Goal: Task Accomplishment & Management: Complete application form

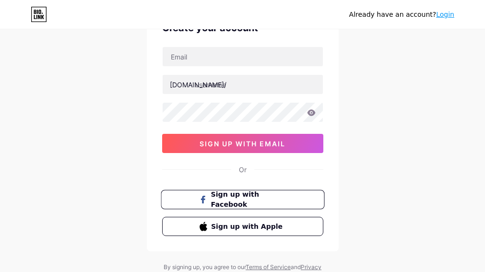
scroll to position [95, 0]
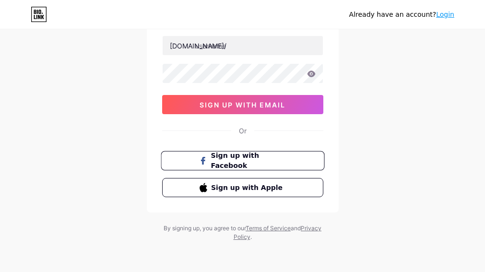
click at [254, 162] on span "Sign up with Facebook" at bounding box center [248, 161] width 75 height 21
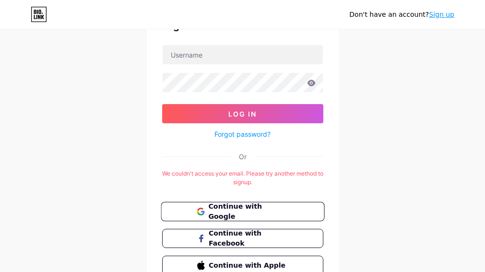
scroll to position [107, 0]
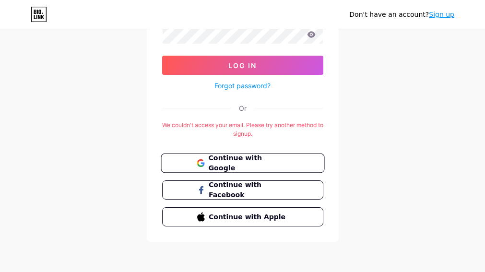
click at [257, 167] on span "Continue with Google" at bounding box center [248, 163] width 80 height 21
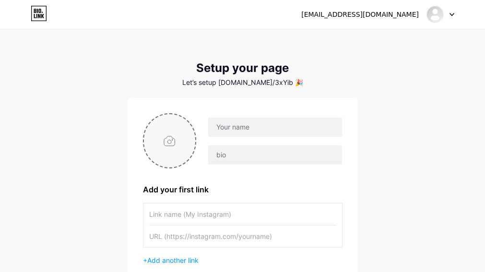
click at [155, 133] on input "file" at bounding box center [170, 140] width 52 height 53
type input "C:\fakepath\ดาวน์โหลด (2).jpg"
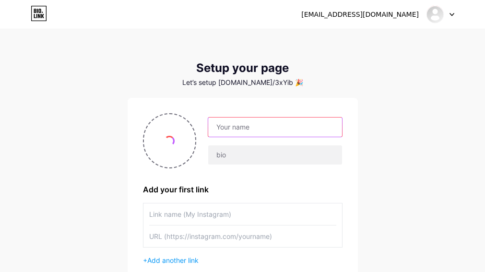
click at [261, 128] on input "text" at bounding box center [274, 127] width 133 height 19
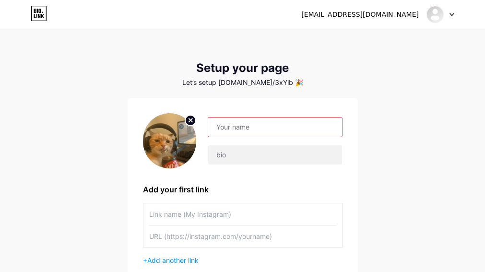
click at [246, 127] on input "text" at bounding box center [274, 127] width 133 height 19
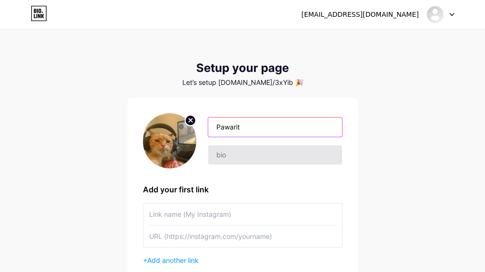
type input "Pawarit"
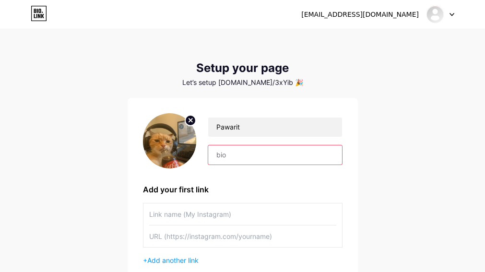
click at [274, 157] on input "text" at bounding box center [274, 154] width 133 height 19
type input "S"
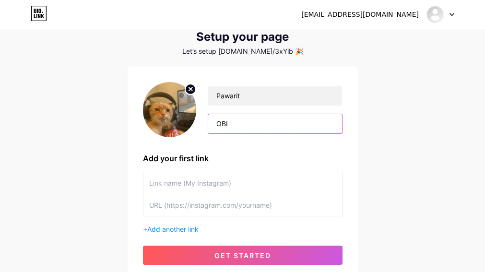
scroll to position [48, 0]
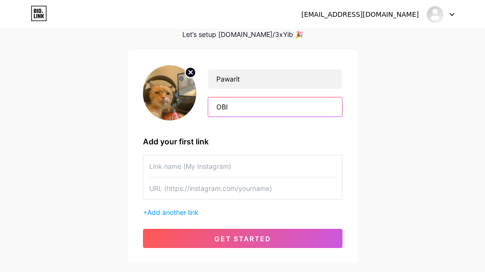
type input "OBI"
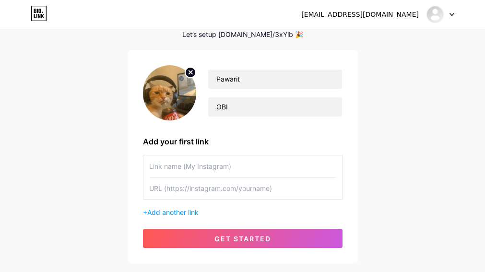
click at [218, 152] on div "Pawarit OBI Add your first link + Add another link get started" at bounding box center [243, 156] width 200 height 183
click at [226, 163] on input "text" at bounding box center [242, 166] width 187 height 22
drag, startPoint x: 180, startPoint y: 162, endPoint x: 201, endPoint y: 190, distance: 35.1
click at [201, 190] on input "text" at bounding box center [242, 189] width 187 height 22
paste input "https://www.instagram.com/waewac"
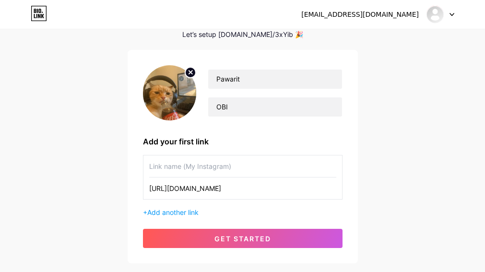
type input "https://www.instagram.com/waewac"
click at [217, 159] on input "text" at bounding box center [242, 166] width 187 height 22
type input "IG"
click at [187, 217] on div "+ Add another link" at bounding box center [243, 212] width 200 height 10
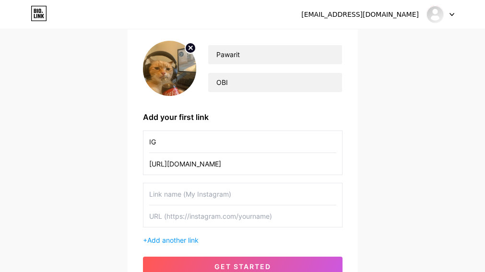
scroll to position [96, 0]
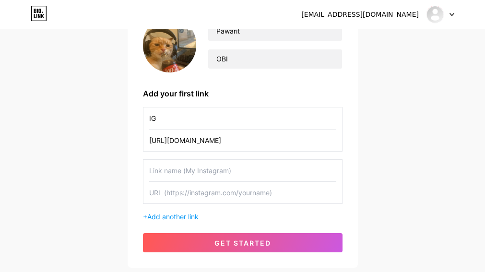
click at [245, 169] on input "text" at bounding box center [242, 171] width 187 height 22
type input "Youtube"
click at [456, 85] on div "5460kg@gmail.com Dashboard Logout Setup your page Let’s setup bio.link/3xYib 🎉 …" at bounding box center [242, 101] width 485 height 394
click at [181, 188] on input "text" at bounding box center [242, 193] width 187 height 22
paste input "https://www.youtube.com/@pawarit234"
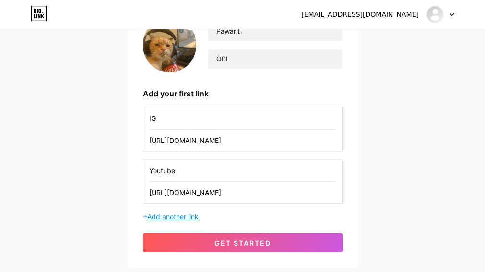
type input "https://www.youtube.com/@pawarit234"
click at [180, 218] on span "Add another link" at bounding box center [172, 217] width 51 height 8
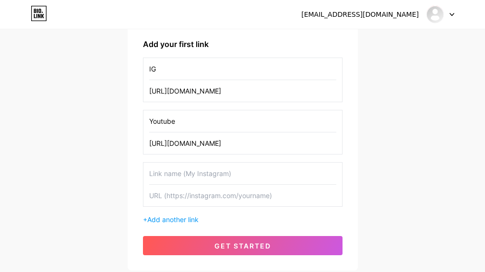
scroll to position [192, 0]
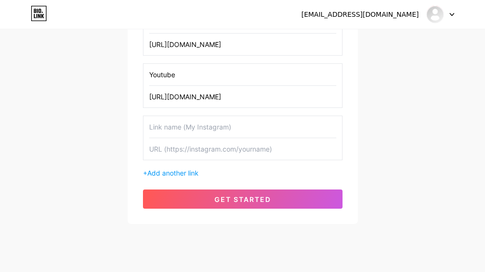
click at [188, 126] on input "text" at bounding box center [242, 127] width 187 height 22
type input "Facebook"
click at [178, 152] on input "text" at bounding box center [242, 149] width 187 height 22
paste input "https://www.facebook.com/wsewac"
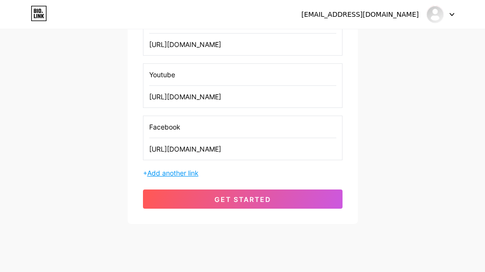
type input "https://www.facebook.com/wsewac"
click at [180, 170] on span "Add another link" at bounding box center [172, 173] width 51 height 8
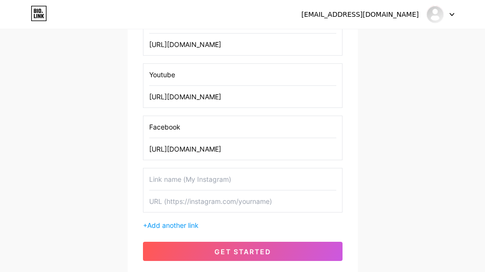
click at [197, 170] on input "text" at bounding box center [242, 179] width 187 height 22
type input "Telegarm"
click at [200, 196] on input "text" at bounding box center [242, 201] width 187 height 22
paste input "@Pat888g"
click at [147, 199] on div "Telegarm @Pat888g" at bounding box center [243, 190] width 200 height 45
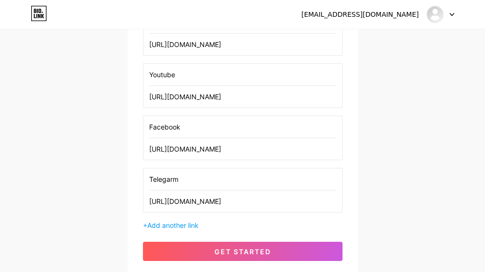
type input "https://www.t.me/Pat888g"
click at [177, 217] on div "IG https://www.instagram.com/waewac Youtube https://www.youtube.com/@pawarit234…" at bounding box center [243, 120] width 200 height 219
click at [178, 225] on span "Add another link" at bounding box center [172, 225] width 51 height 8
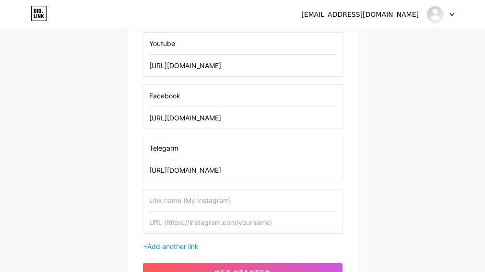
scroll to position [240, 0]
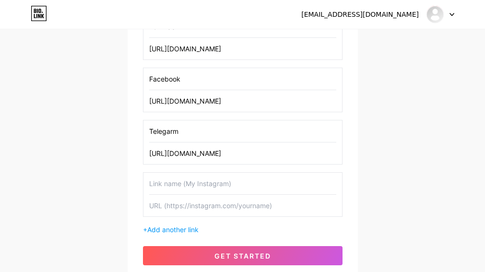
click at [202, 179] on input "text" at bounding box center [242, 184] width 187 height 22
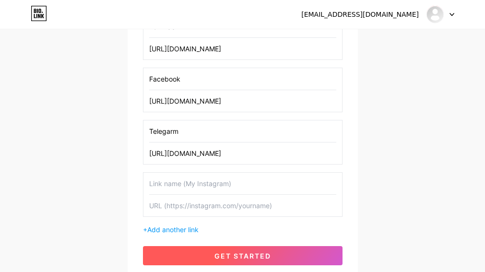
click at [235, 258] on span "get started" at bounding box center [242, 256] width 57 height 8
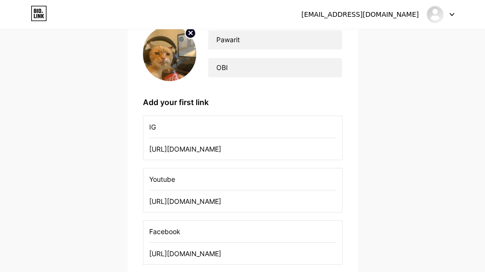
scroll to position [48, 0]
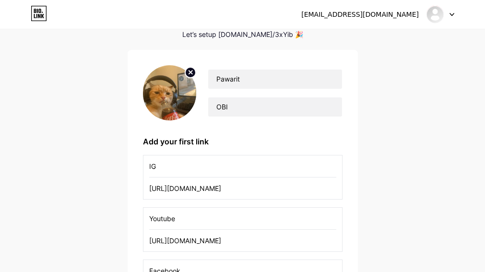
click at [257, 33] on div "Let’s setup [DOMAIN_NAME]/3xYib 🎉" at bounding box center [243, 35] width 230 height 8
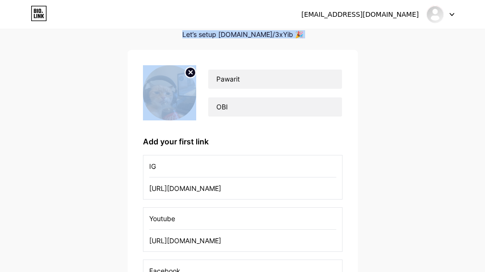
click at [257, 33] on div "Let’s setup [DOMAIN_NAME]/3xYib 🎉" at bounding box center [243, 35] width 230 height 8
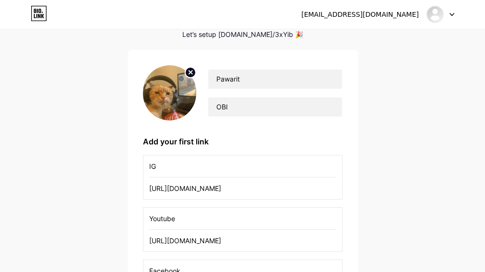
drag, startPoint x: 257, startPoint y: 33, endPoint x: 253, endPoint y: 40, distance: 8.4
click at [253, 40] on div "Setup your page Let’s setup bio.link/3xYib 🎉 Pawarit OBI Add your first link IG…" at bounding box center [243, 216] width 230 height 407
drag, startPoint x: 234, startPoint y: 35, endPoint x: 276, endPoint y: 37, distance: 42.3
click at [276, 37] on div "Let’s setup [DOMAIN_NAME]/3xYib 🎉" at bounding box center [243, 35] width 230 height 8
drag, startPoint x: 276, startPoint y: 37, endPoint x: 266, endPoint y: 34, distance: 10.6
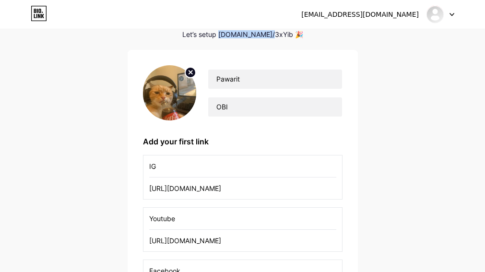
copy div "bio.link/3xYib"
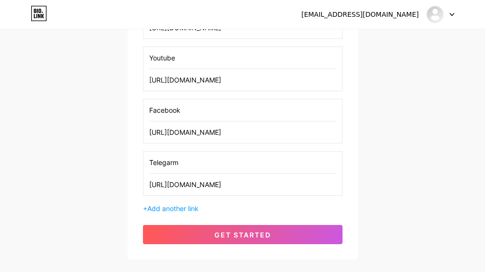
scroll to position [192, 0]
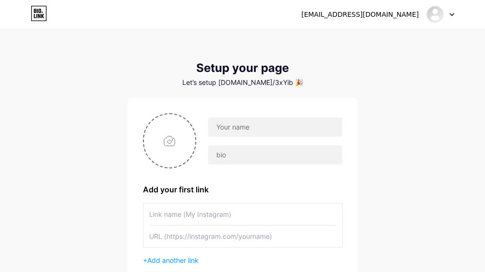
click at [452, 11] on div at bounding box center [441, 14] width 28 height 17
click at [389, 8] on div "5460kg@gmail.com" at bounding box center [377, 14] width 153 height 17
click at [385, 16] on div "5460kg@gmail.com" at bounding box center [360, 15] width 118 height 10
click at [385, 36] on link "Dashboard" at bounding box center [394, 39] width 119 height 26
click at [33, 11] on icon at bounding box center [39, 13] width 16 height 15
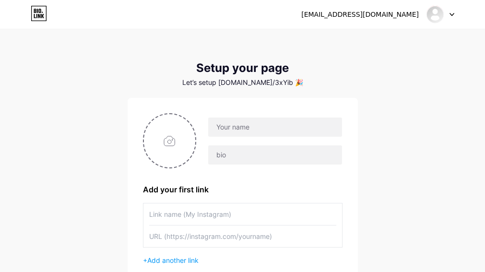
scroll to position [108, 0]
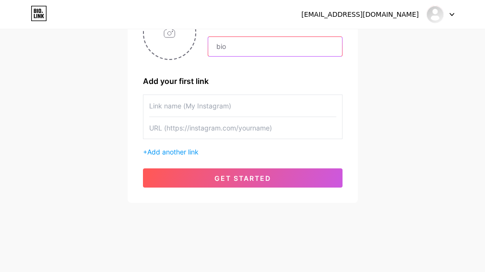
click at [217, 44] on input "text" at bounding box center [274, 46] width 133 height 19
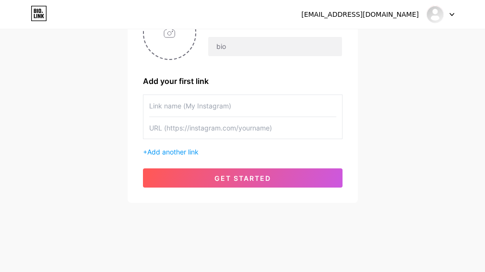
click at [422, 17] on div "[EMAIL_ADDRESS][DOMAIN_NAME]" at bounding box center [377, 14] width 153 height 17
click at [419, 17] on div "[EMAIL_ADDRESS][DOMAIN_NAME]" at bounding box center [377, 14] width 153 height 17
click at [447, 9] on div at bounding box center [441, 14] width 28 height 17
click at [378, 68] on li "Logout" at bounding box center [394, 65] width 119 height 26
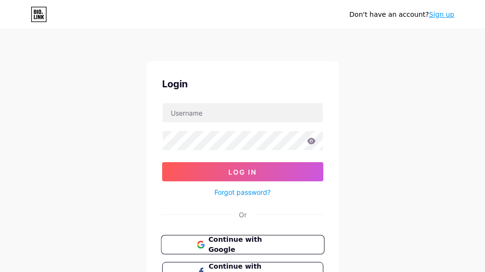
click at [193, 240] on button "Continue with Google" at bounding box center [243, 245] width 164 height 20
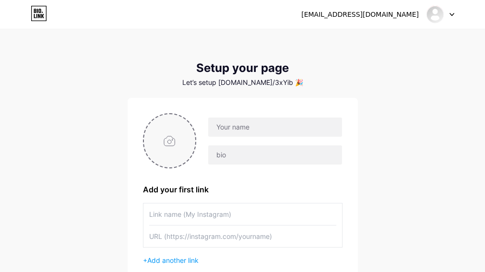
click at [186, 118] on input "file" at bounding box center [170, 140] width 52 height 53
type input "C:\fakepath\ดาวน์โหลด (2).jpg"
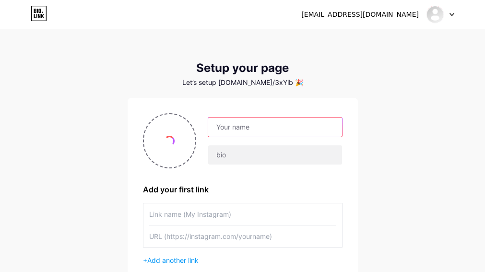
click at [219, 123] on input "text" at bounding box center [274, 127] width 133 height 19
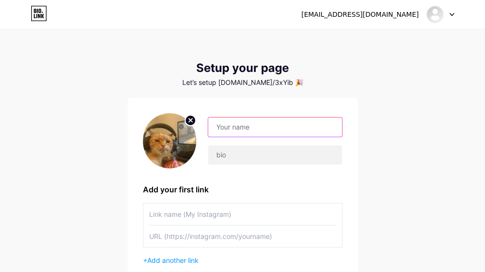
type input "Pawarit"
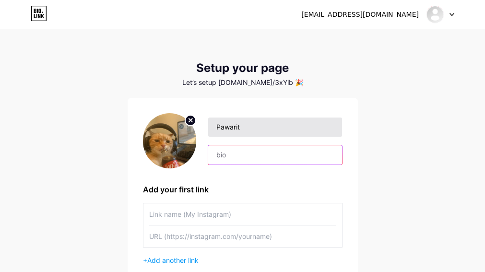
type input "OBI"
type input "IG"
type input "https://www.instagram.com/waewac"
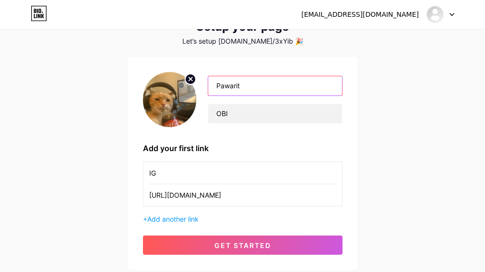
scroll to position [96, 0]
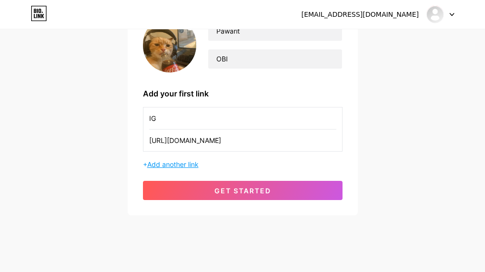
click at [189, 165] on span "Add another link" at bounding box center [172, 164] width 51 height 8
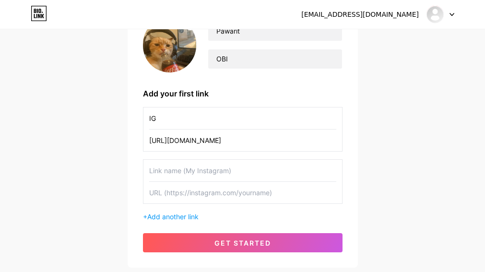
click at [218, 196] on input "text" at bounding box center [242, 193] width 187 height 22
click at [213, 181] on input "text" at bounding box center [242, 171] width 187 height 22
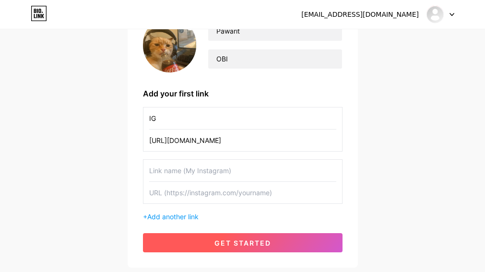
click at [234, 239] on span "get started" at bounding box center [242, 243] width 57 height 8
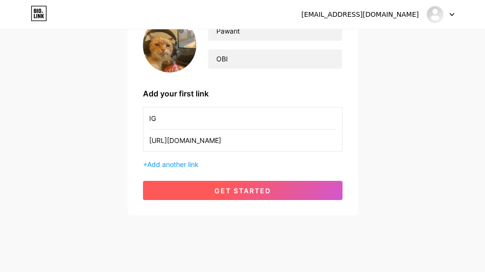
click at [253, 196] on button "get started" at bounding box center [243, 190] width 200 height 19
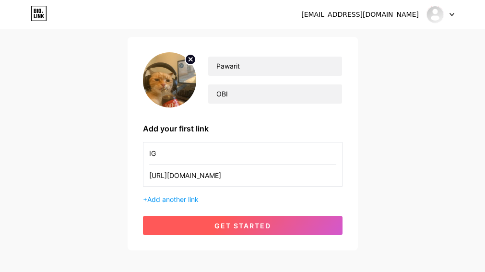
scroll to position [108, 0]
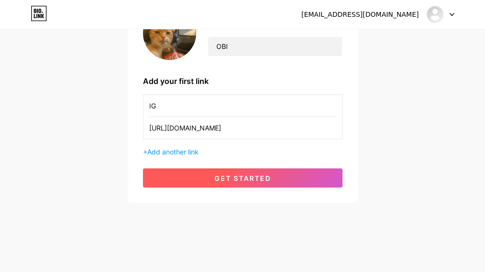
click at [232, 184] on button "get started" at bounding box center [243, 177] width 200 height 19
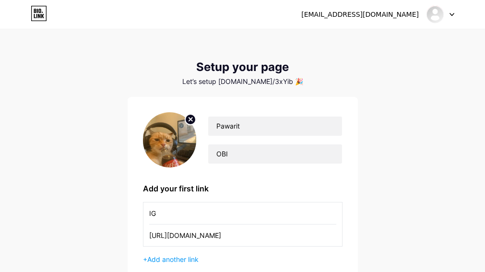
scroll to position [0, 0]
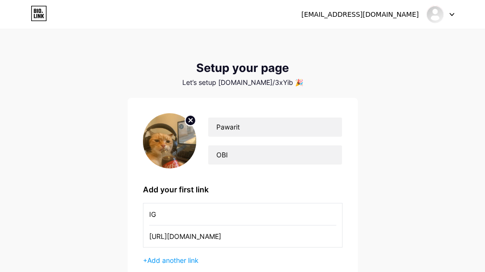
click at [266, 77] on div "Setup your page Let’s setup bio.link/3xYib 🎉" at bounding box center [243, 73] width 230 height 25
click at [275, 83] on div "Let’s setup [DOMAIN_NAME]/3xYib 🎉" at bounding box center [243, 83] width 230 height 8
click at [282, 83] on div "Let’s setup [DOMAIN_NAME]/3xYib 🎉" at bounding box center [243, 83] width 230 height 8
click at [272, 68] on div "Setup your page" at bounding box center [243, 67] width 230 height 13
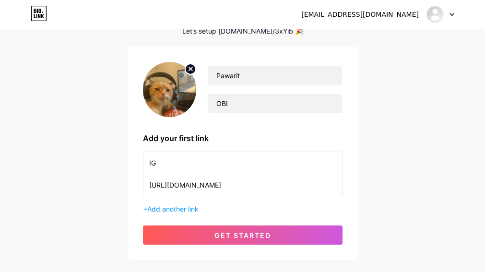
scroll to position [108, 0]
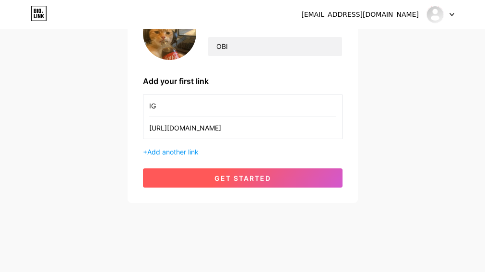
click at [262, 178] on span "get started" at bounding box center [242, 178] width 57 height 8
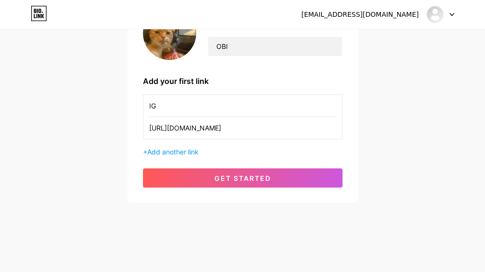
drag, startPoint x: 461, startPoint y: 9, endPoint x: 457, endPoint y: 14, distance: 6.5
click at [461, 9] on div "5460kg@gmail.com Dashboard Logout" at bounding box center [242, 14] width 485 height 17
click at [451, 17] on div at bounding box center [441, 14] width 28 height 17
click at [394, 35] on link "Dashboard" at bounding box center [394, 39] width 119 height 26
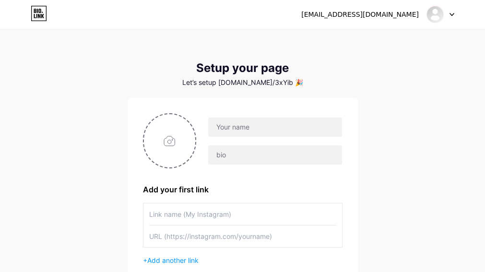
click at [459, 12] on div "5460kg@gmail.com Dashboard Logout" at bounding box center [242, 14] width 485 height 17
click at [442, 18] on img at bounding box center [434, 14] width 15 height 15
click at [387, 40] on link "Dashboard" at bounding box center [394, 39] width 119 height 26
click at [258, 85] on div "Let’s setup [DOMAIN_NAME]/3xYib 🎉" at bounding box center [243, 83] width 230 height 8
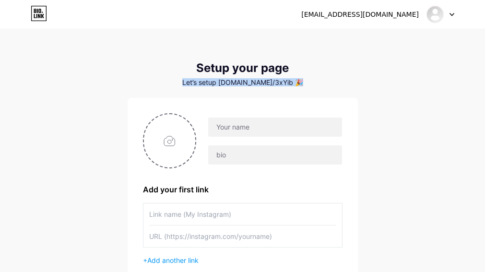
click at [258, 85] on div "Let’s setup [DOMAIN_NAME]/3xYib 🎉" at bounding box center [243, 83] width 230 height 8
click at [256, 84] on div "Let’s setup [DOMAIN_NAME]/3xYib 🎉" at bounding box center [243, 83] width 230 height 8
drag, startPoint x: 235, startPoint y: 83, endPoint x: 286, endPoint y: 82, distance: 51.3
click at [286, 82] on div "Let’s setup [DOMAIN_NAME]/3xYib 🎉" at bounding box center [243, 83] width 230 height 8
drag, startPoint x: 286, startPoint y: 82, endPoint x: 270, endPoint y: 82, distance: 16.8
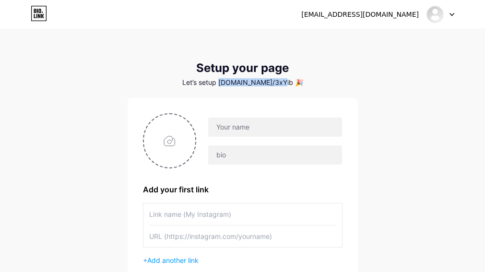
click at [270, 82] on div "Let’s setup [DOMAIN_NAME]/3xYib 🎉" at bounding box center [243, 83] width 230 height 8
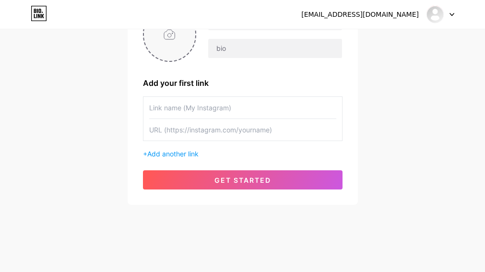
scroll to position [108, 0]
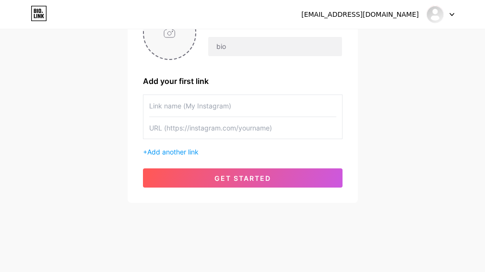
click at [177, 56] on input "file" at bounding box center [170, 32] width 52 height 53
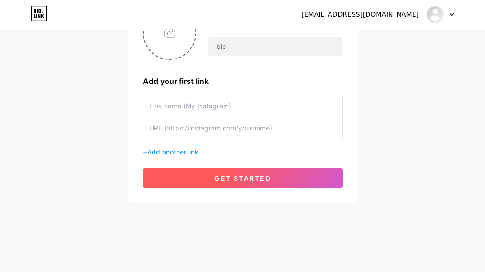
click at [271, 178] on button "get started" at bounding box center [243, 177] width 200 height 19
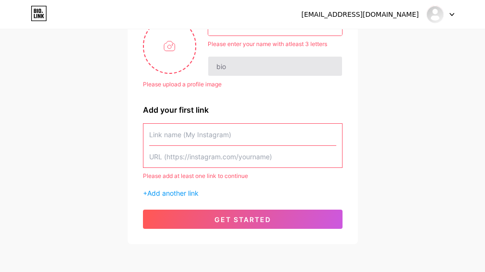
scroll to position [60, 0]
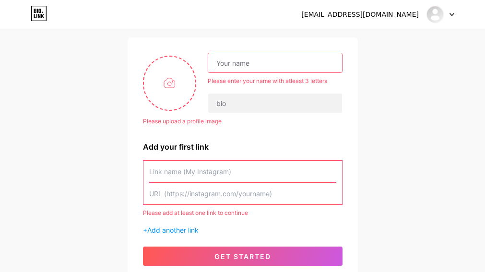
click at [241, 69] on input "text" at bounding box center [274, 62] width 133 height 19
type input "Pawarit"
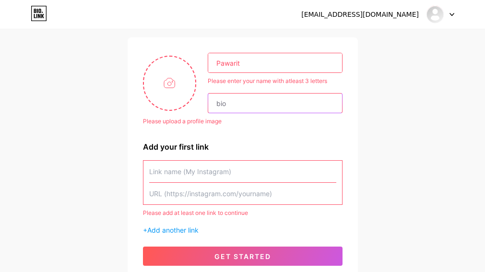
type input "OBI"
type input "IG"
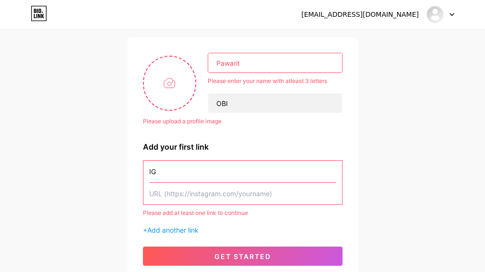
type input "https://www.instagram.com/waewac"
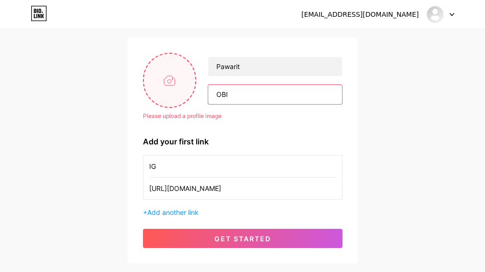
drag, startPoint x: 244, startPoint y: 96, endPoint x: 193, endPoint y: 97, distance: 50.4
click at [194, 97] on div "Please upload a profile image Pawarit OBI" at bounding box center [243, 80] width 200 height 55
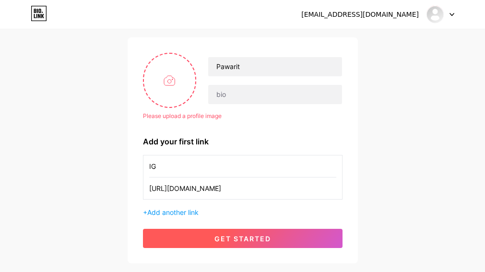
click at [281, 244] on button "get started" at bounding box center [243, 238] width 200 height 19
click at [281, 238] on button "get started" at bounding box center [243, 238] width 200 height 19
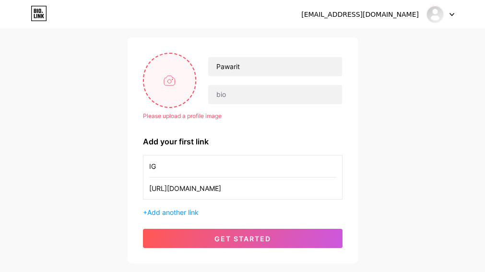
click at [183, 97] on input "file" at bounding box center [170, 80] width 52 height 53
type input "C:\fakepath\ดาวน์โหลด (2).jpg"
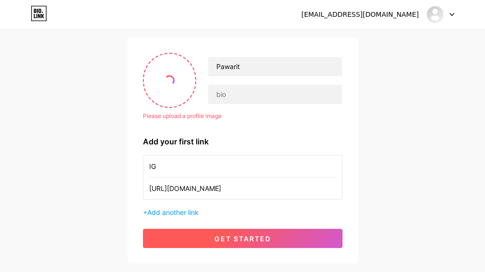
click at [282, 237] on button "get started" at bounding box center [243, 238] width 200 height 19
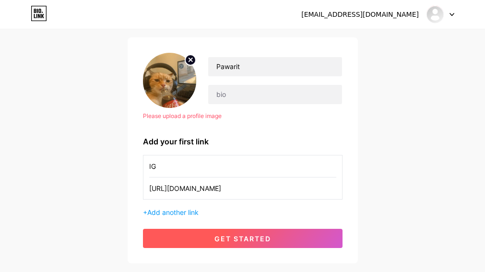
click at [282, 237] on button "get started" at bounding box center [243, 238] width 200 height 19
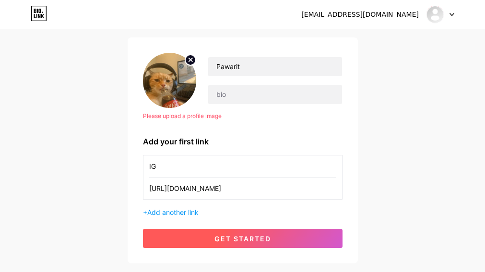
click at [282, 237] on button "get started" at bounding box center [243, 238] width 200 height 19
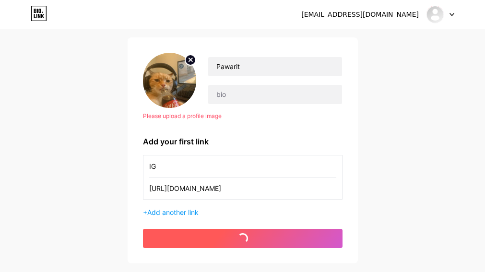
click at [282, 237] on button "get started" at bounding box center [243, 238] width 200 height 19
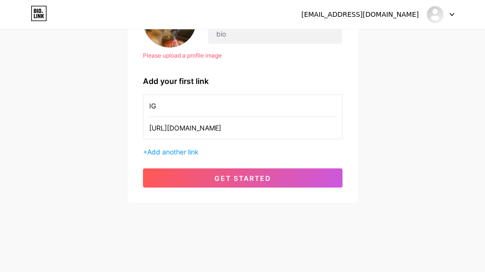
scroll to position [0, 0]
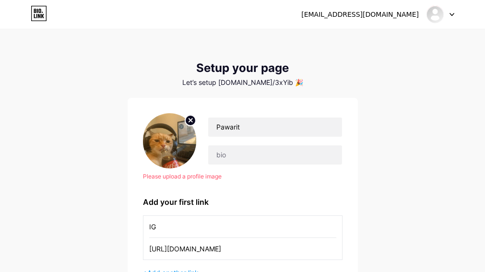
click at [48, 16] on div "5460kg@gmail.com Dashboard Logout" at bounding box center [242, 14] width 485 height 17
click at [46, 17] on icon at bounding box center [39, 13] width 16 height 15
